Goal: Transaction & Acquisition: Purchase product/service

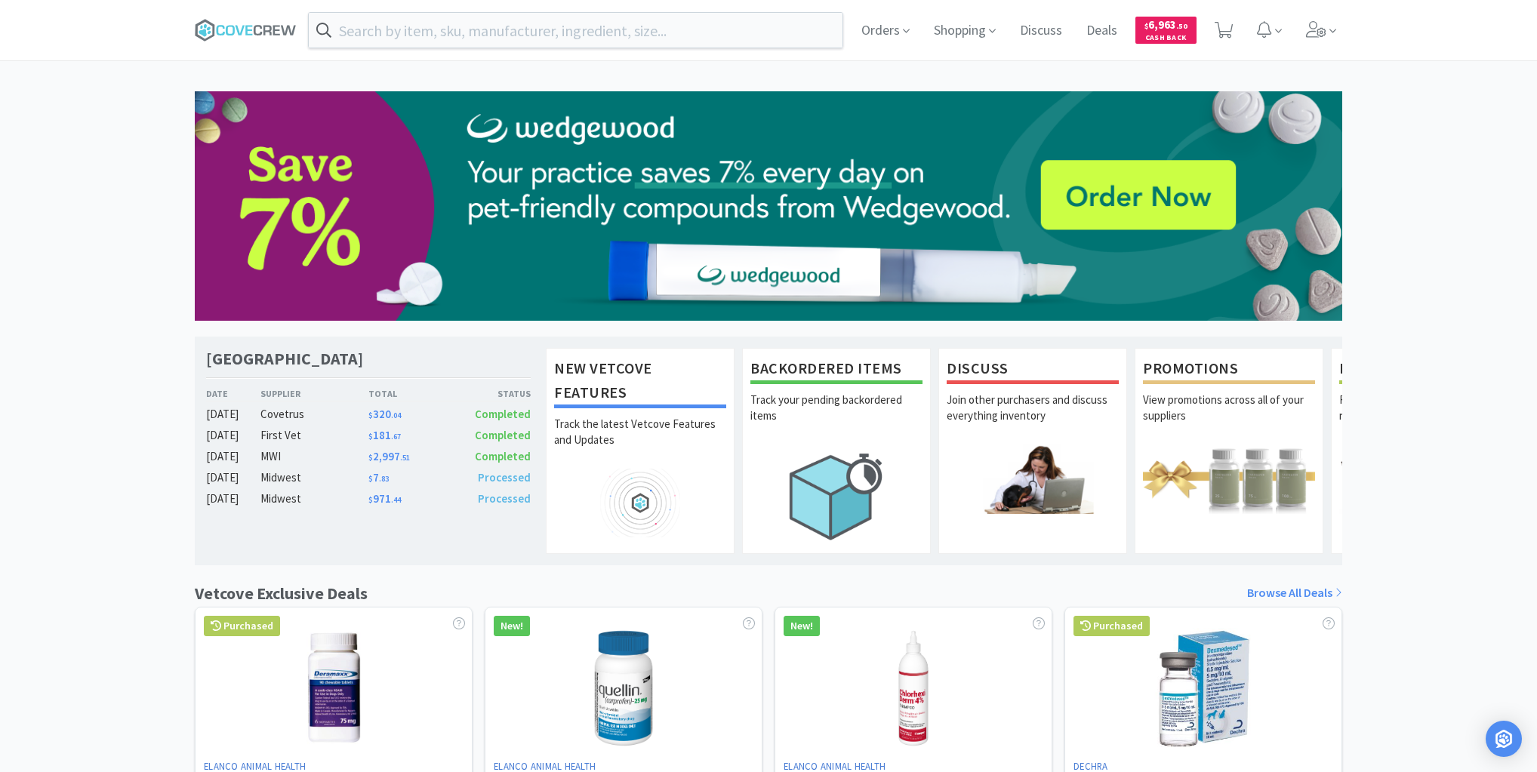
click at [253, 26] on icon at bounding box center [246, 30] width 102 height 23
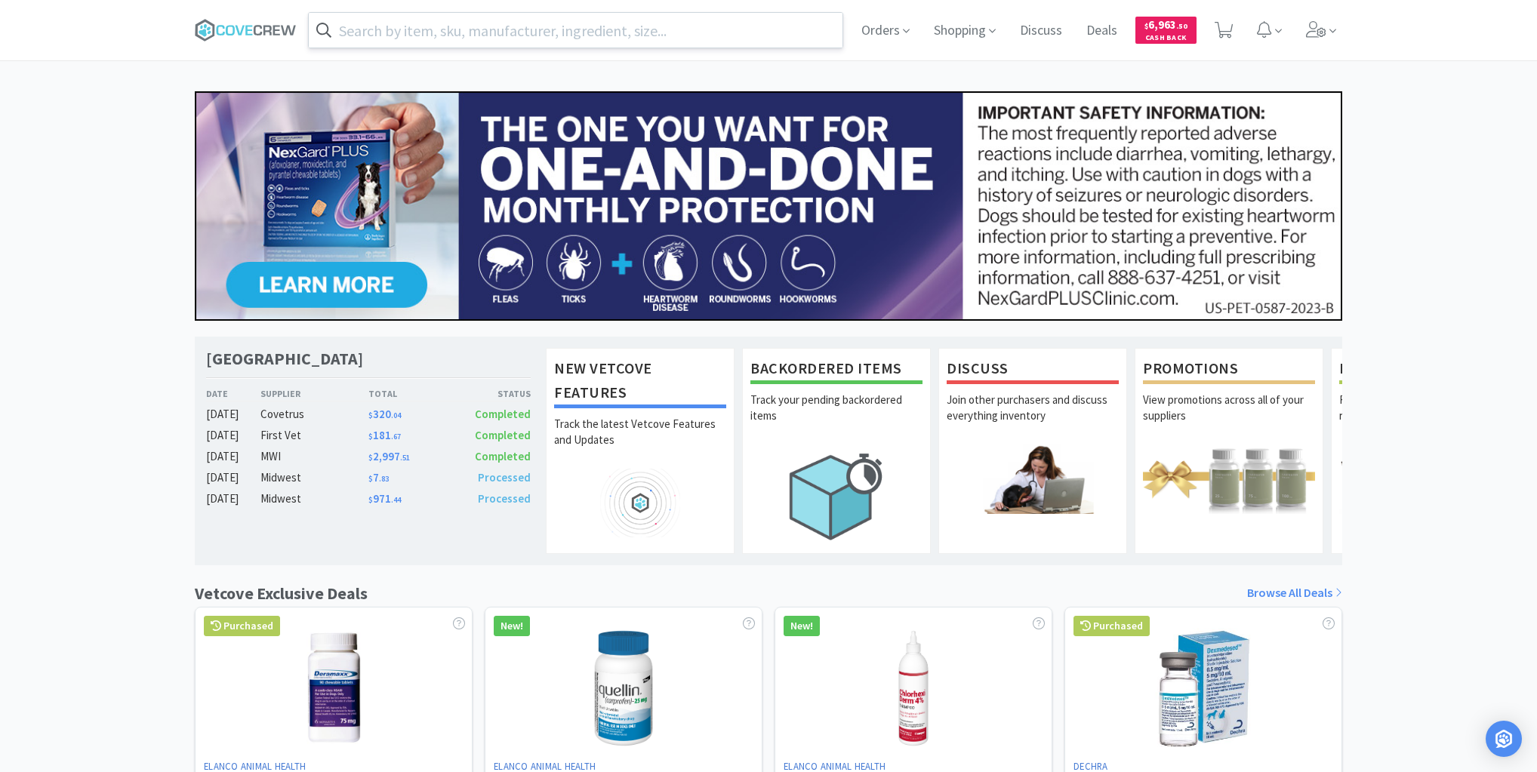
click at [734, 18] on input "text" at bounding box center [576, 30] width 534 height 35
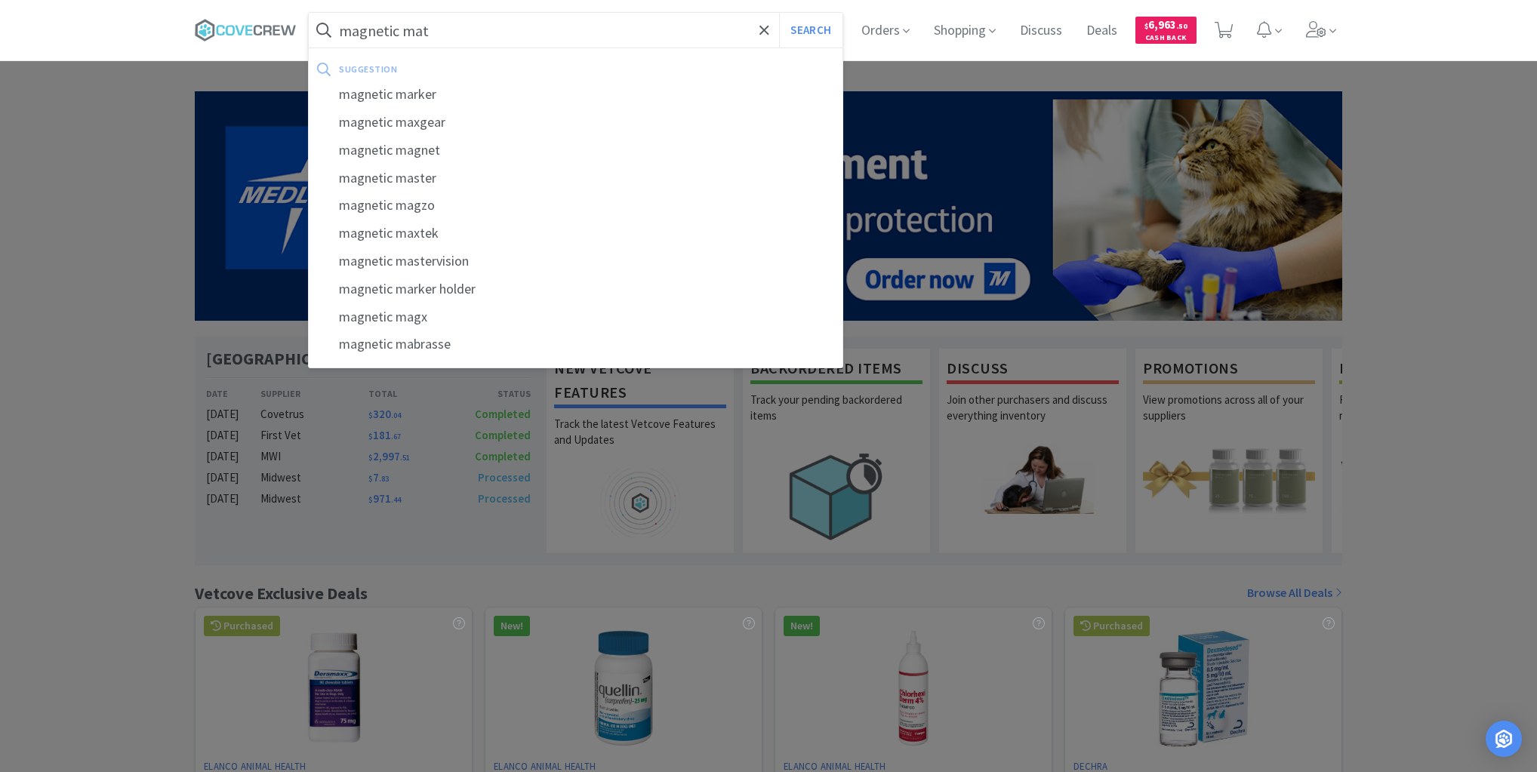
type input "magnetic mat"
click at [779, 13] on button "Search" at bounding box center [810, 30] width 63 height 35
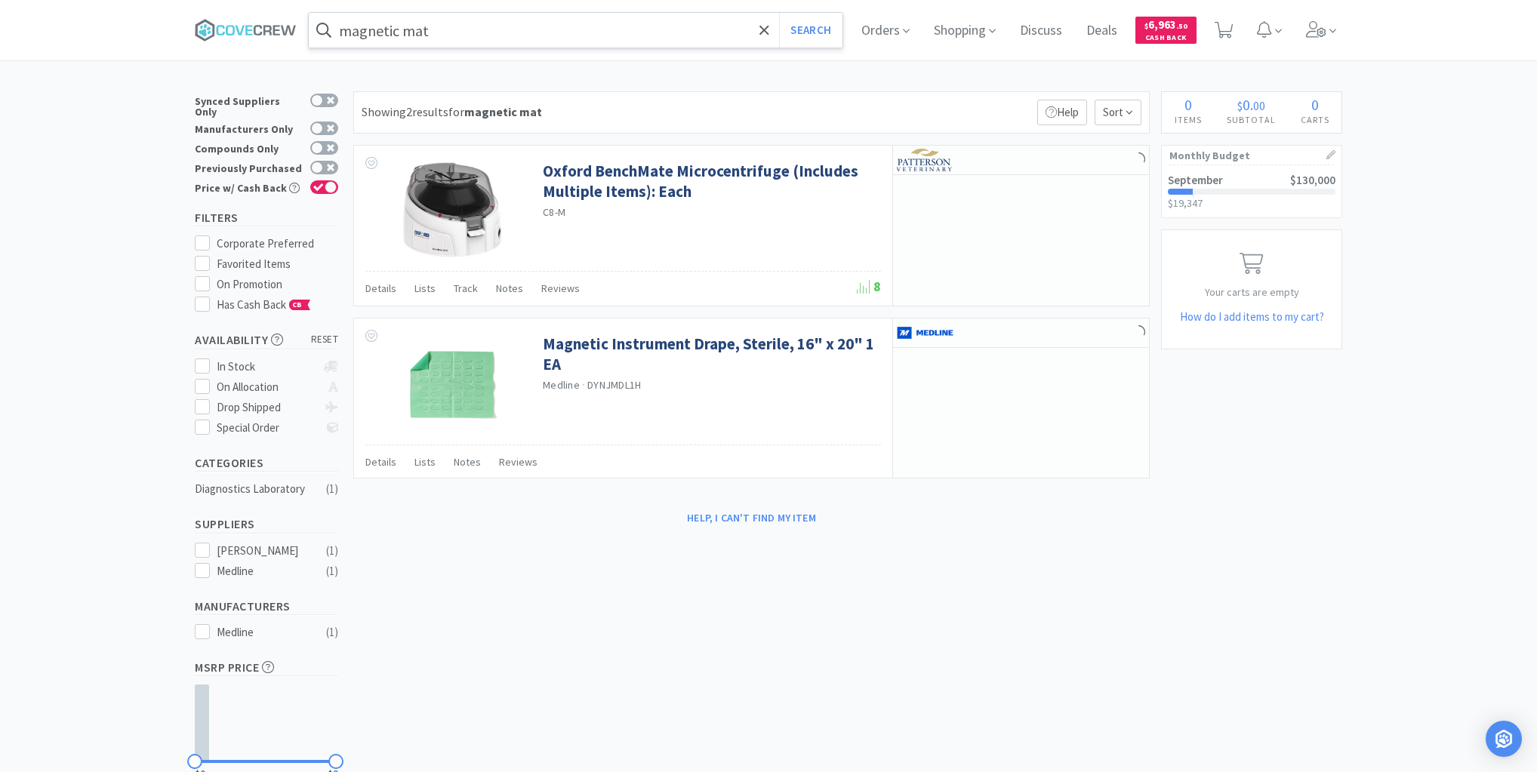
click at [513, 28] on input "magnetic mat" at bounding box center [576, 30] width 534 height 35
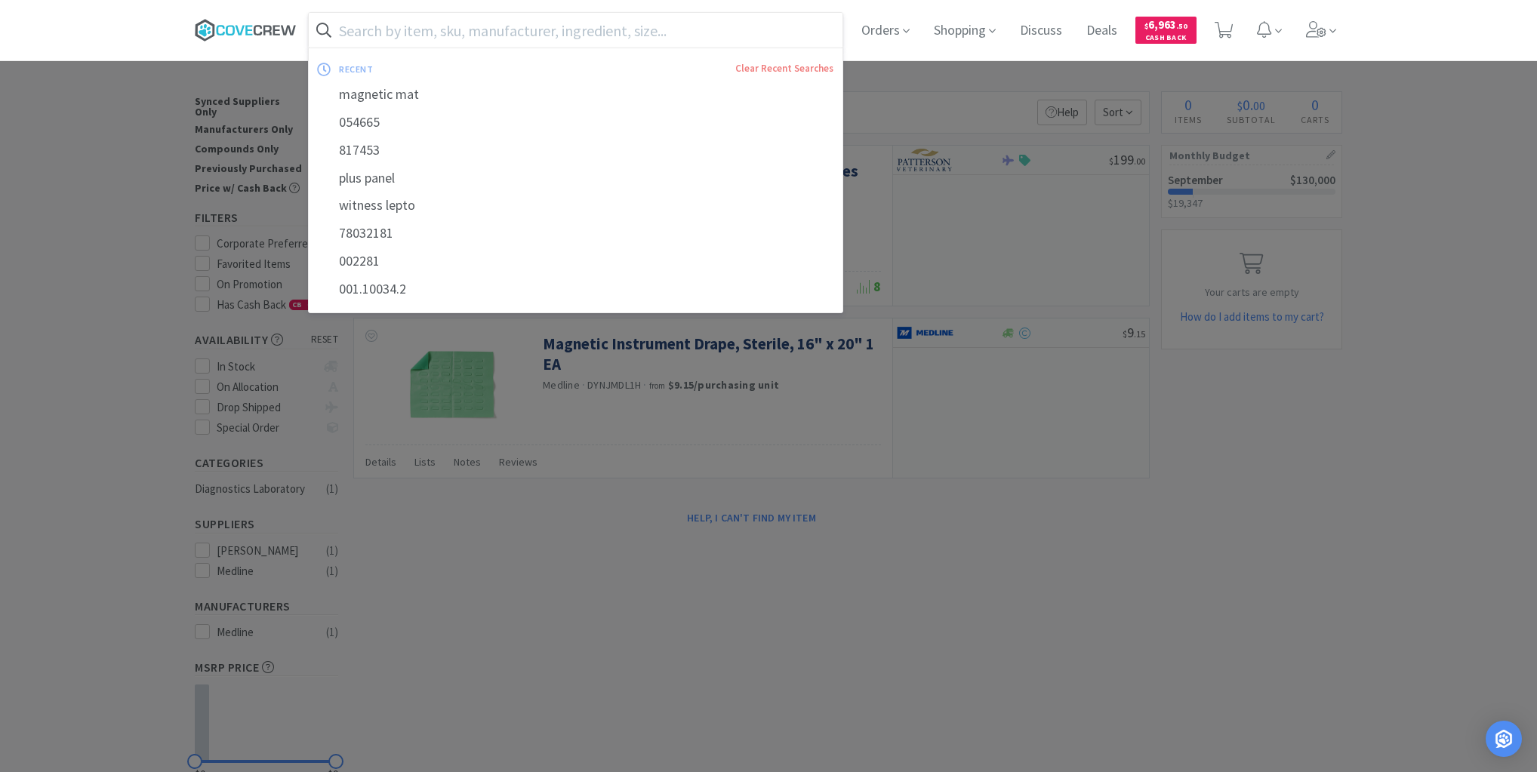
click at [252, 26] on icon at bounding box center [248, 30] width 7 height 10
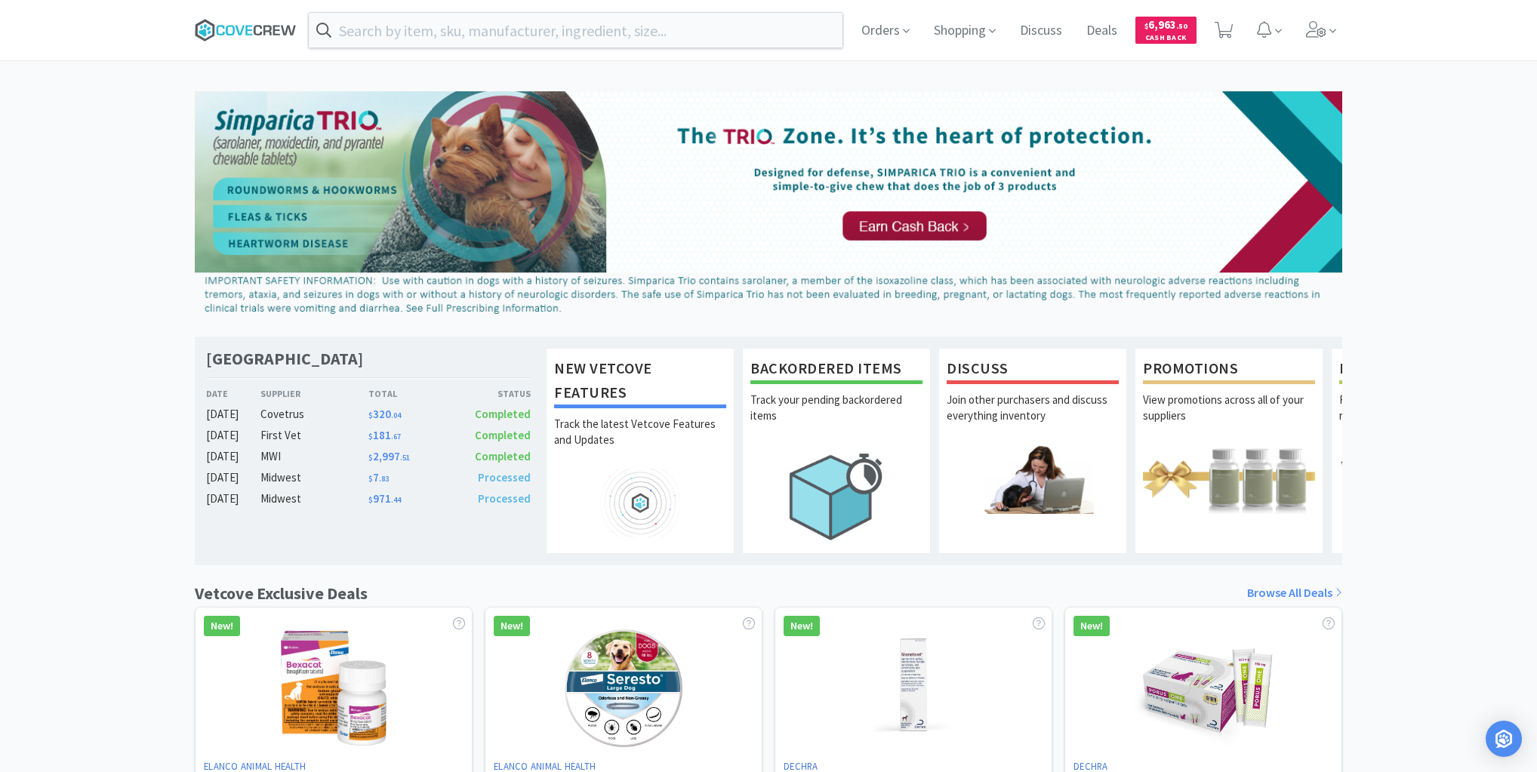
click at [253, 28] on icon at bounding box center [246, 30] width 102 height 23
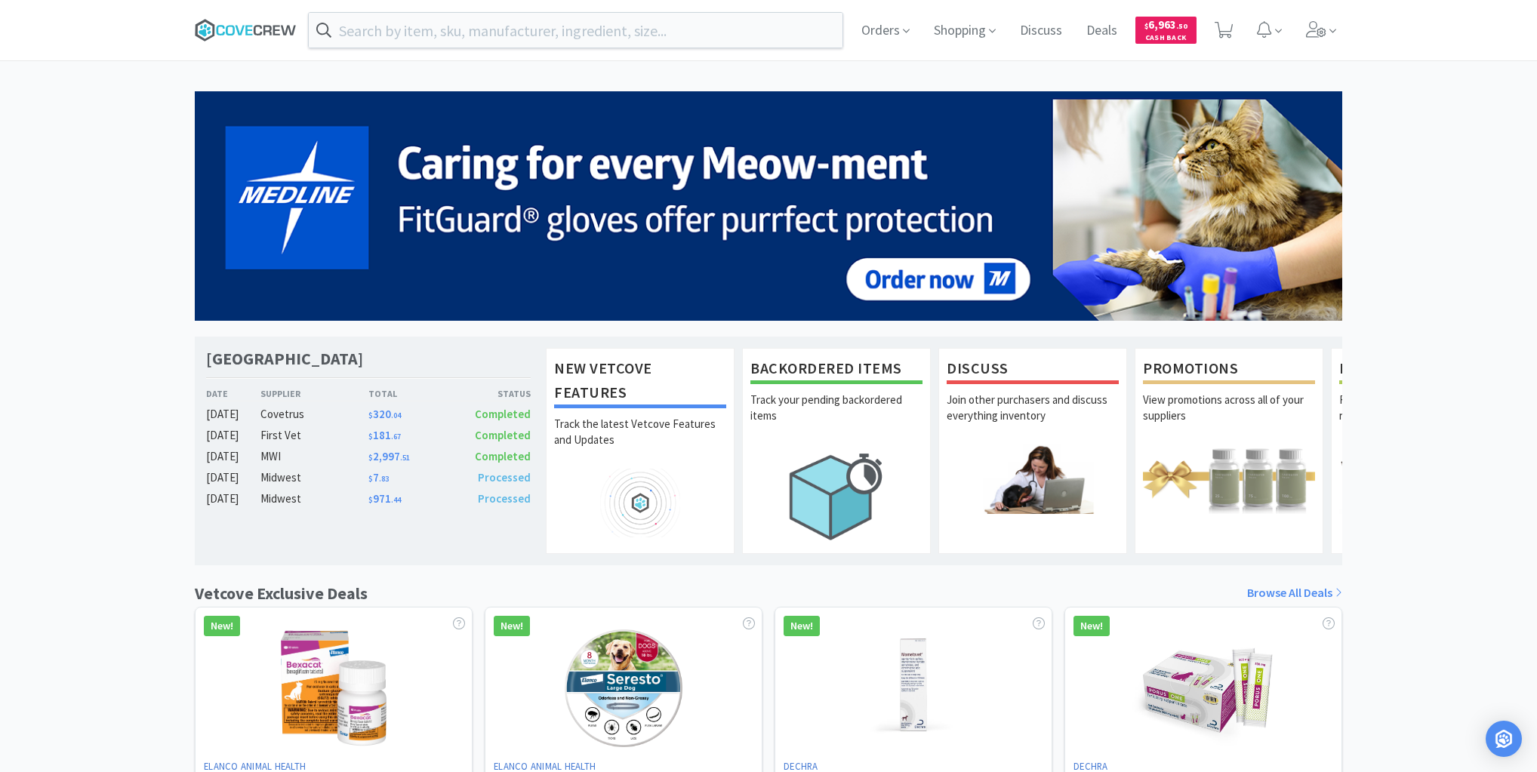
click at [247, 20] on icon at bounding box center [246, 30] width 102 height 23
click at [228, 24] on icon at bounding box center [246, 30] width 102 height 23
